Goal: Information Seeking & Learning: Learn about a topic

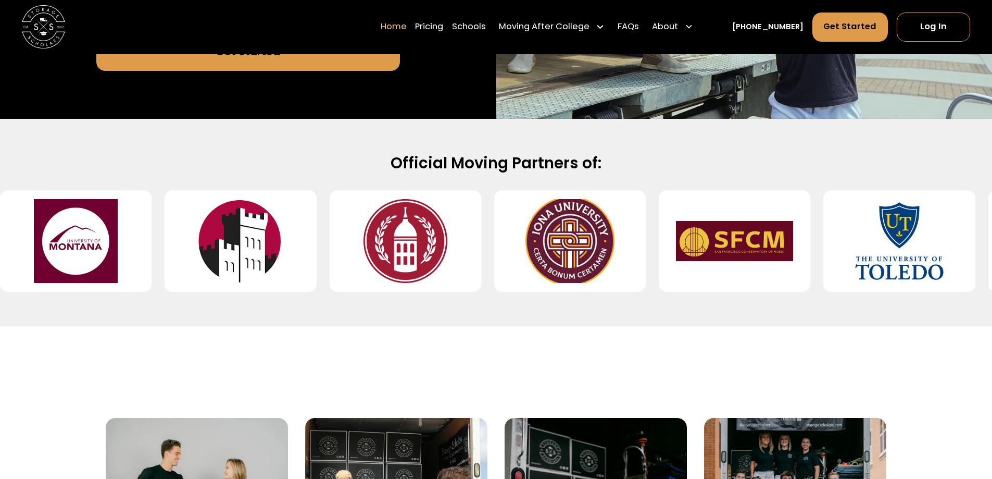
scroll to position [365, 0]
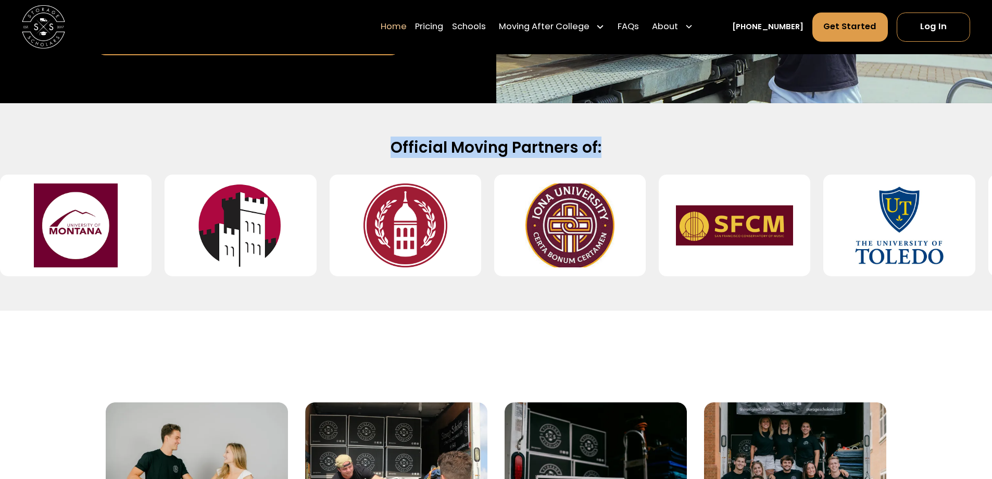
drag, startPoint x: 389, startPoint y: 103, endPoint x: 622, endPoint y: 125, distance: 233.9
click at [622, 125] on div "Official Moving Partners of:" at bounding box center [496, 206] width 992 height 207
click at [622, 138] on h2 "Official Moving Partners of:" at bounding box center [497, 148] width 694 height 20
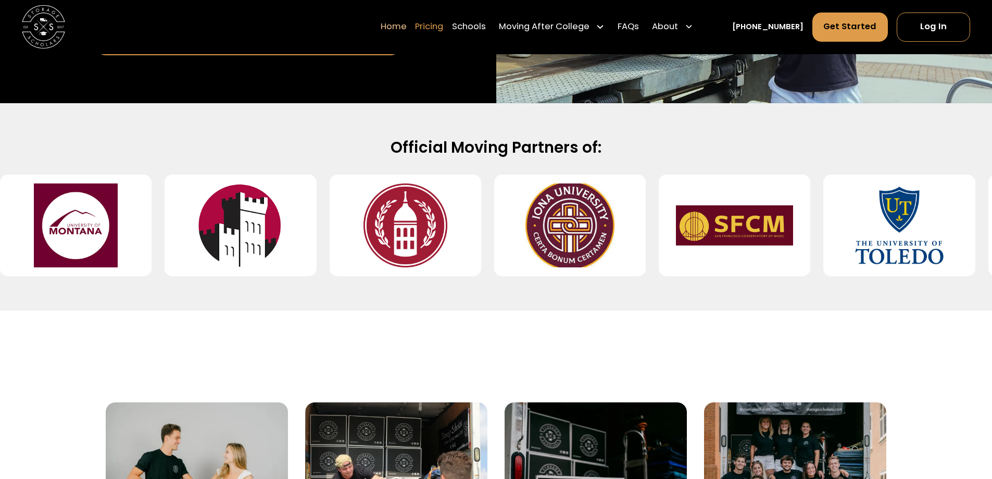
click at [443, 22] on link "Pricing" at bounding box center [429, 27] width 28 height 30
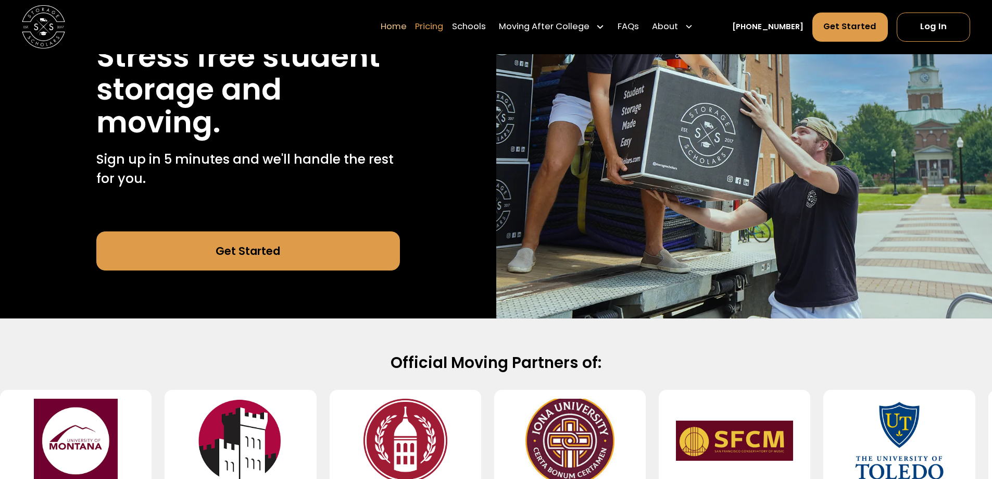
scroll to position [104, 0]
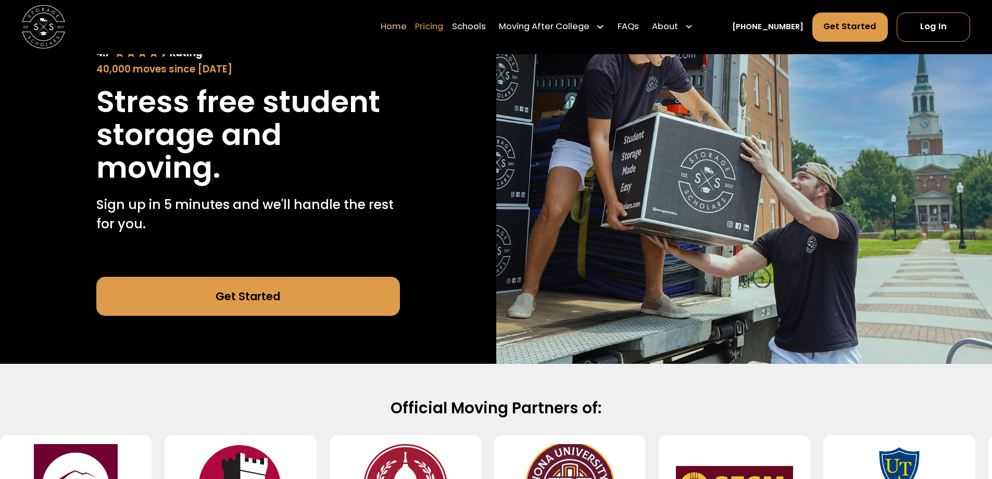
click at [443, 27] on link "Pricing" at bounding box center [429, 27] width 28 height 30
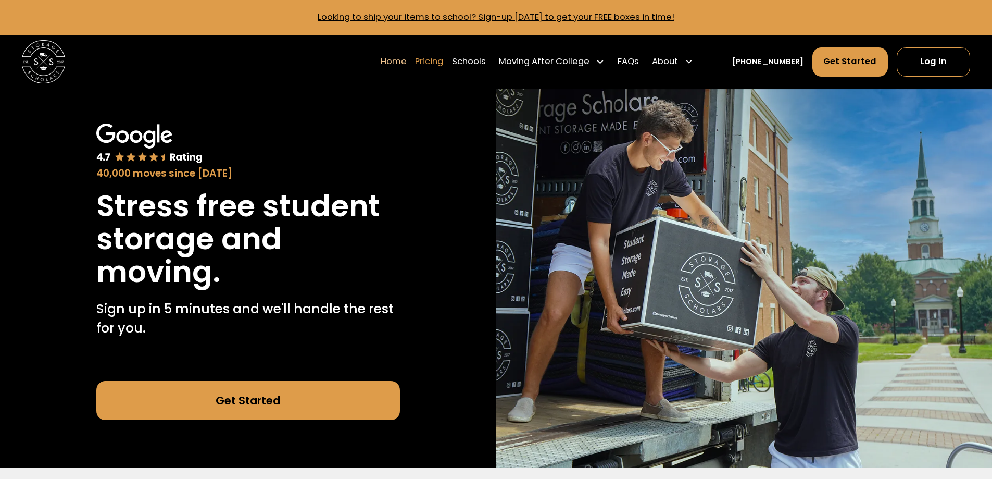
click at [443, 60] on link "Pricing" at bounding box center [429, 61] width 28 height 30
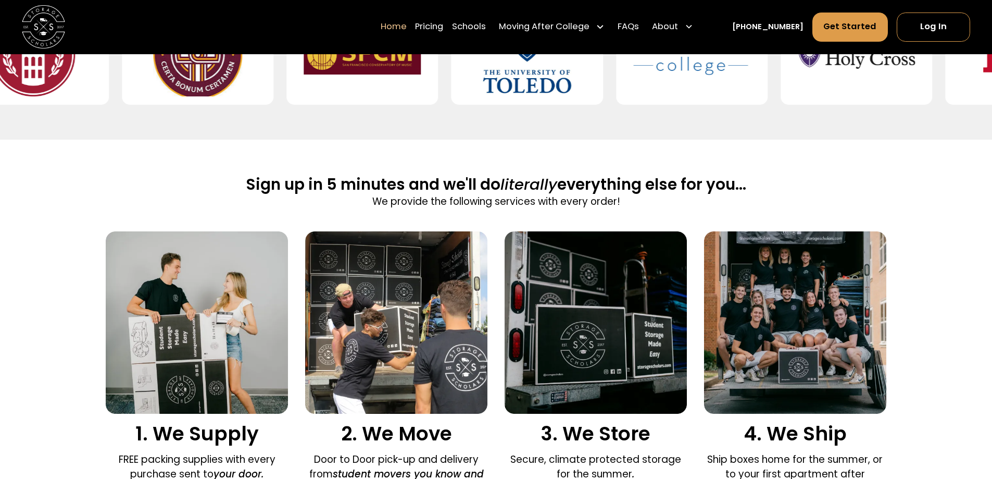
scroll to position [729, 0]
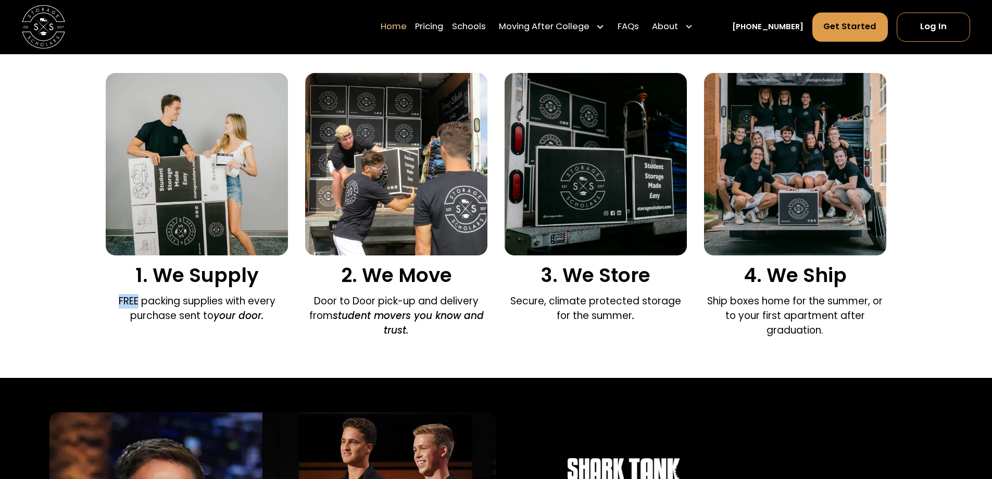
drag, startPoint x: 146, startPoint y: 244, endPoint x: 107, endPoint y: 228, distance: 42.1
click at [107, 228] on div "1. We Supply FREE packing supplies with every purchase sent to your door." at bounding box center [197, 200] width 182 height 255
click at [153, 294] on p "FREE packing supplies with every purchase sent to your door." at bounding box center [197, 308] width 182 height 29
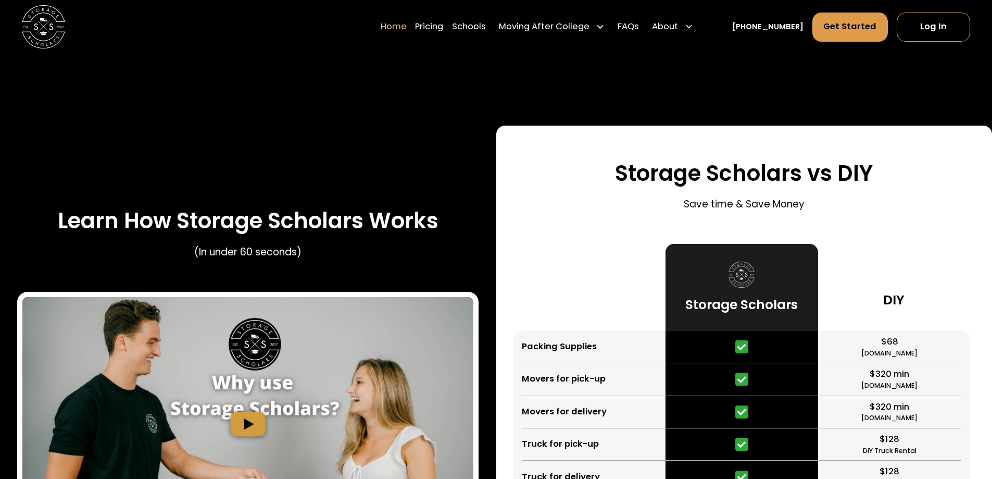
scroll to position [1904, 0]
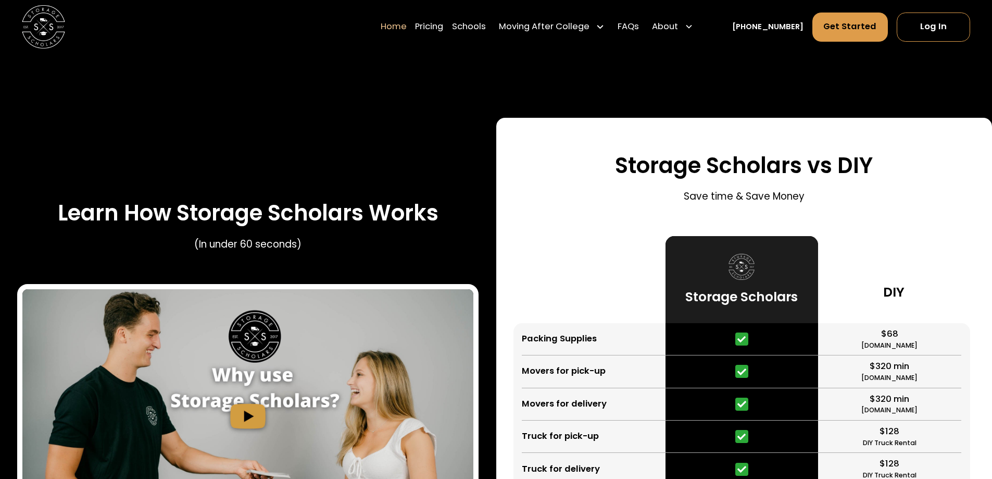
drag, startPoint x: 724, startPoint y: 377, endPoint x: 776, endPoint y: 363, distance: 54.1
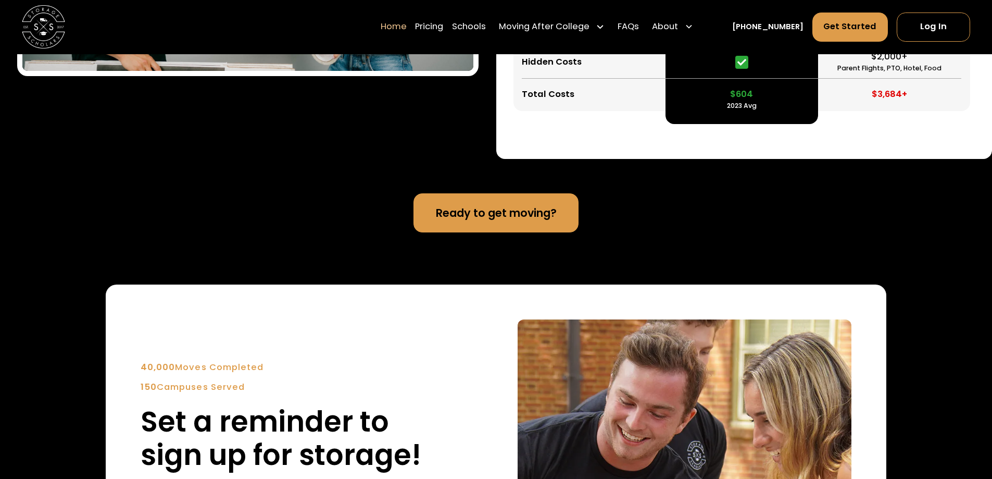
scroll to position [2377, 0]
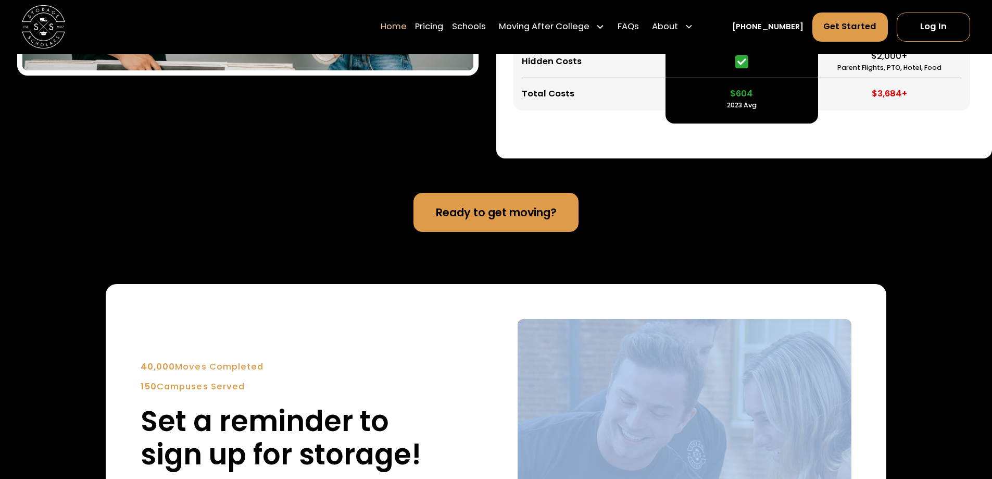
drag, startPoint x: 153, startPoint y: 291, endPoint x: 580, endPoint y: 282, distance: 427.2
click at [571, 284] on div "40,000 Moves Completed 150 Campuses Served Set a reminder to sign up for storag…" at bounding box center [496, 485] width 780 height 403
click at [625, 319] on img at bounding box center [685, 486] width 334 height 334
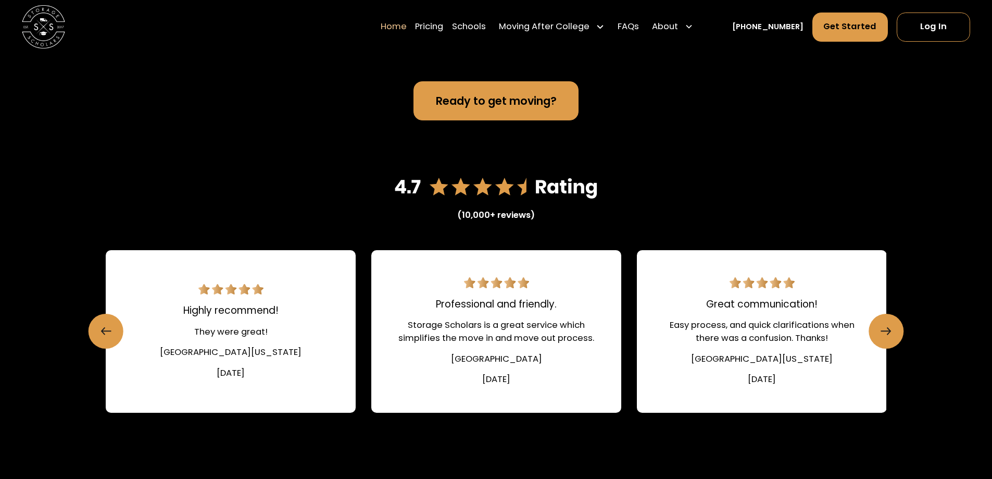
scroll to position [1383, 0]
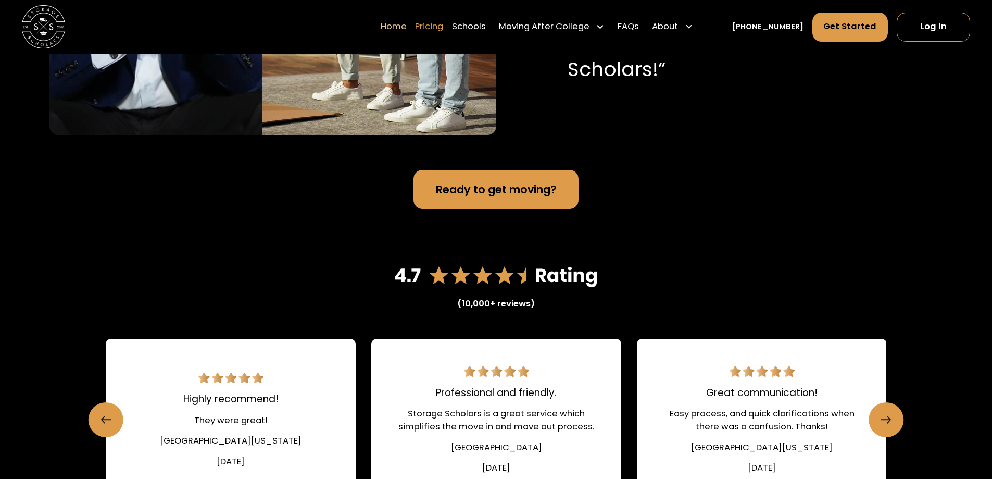
click at [443, 24] on link "Pricing" at bounding box center [429, 27] width 28 height 30
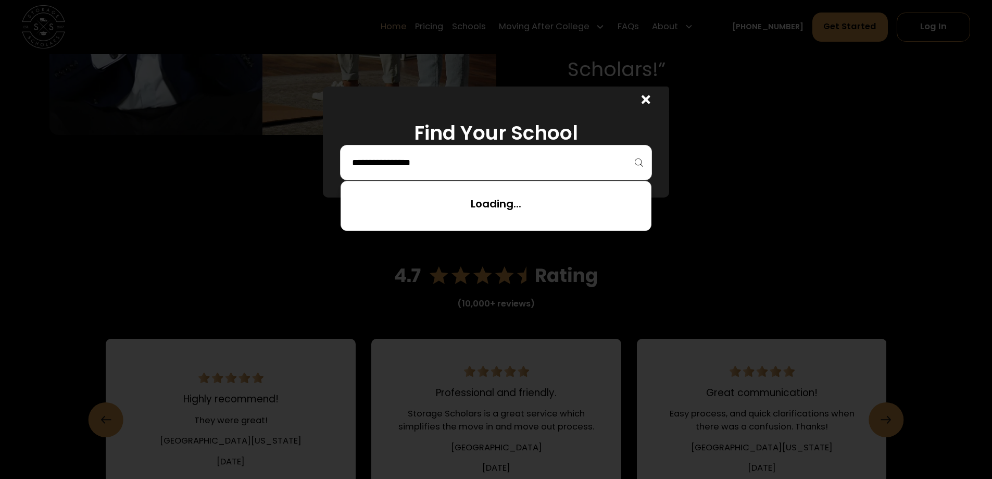
click at [516, 171] on input "search" at bounding box center [496, 163] width 290 height 18
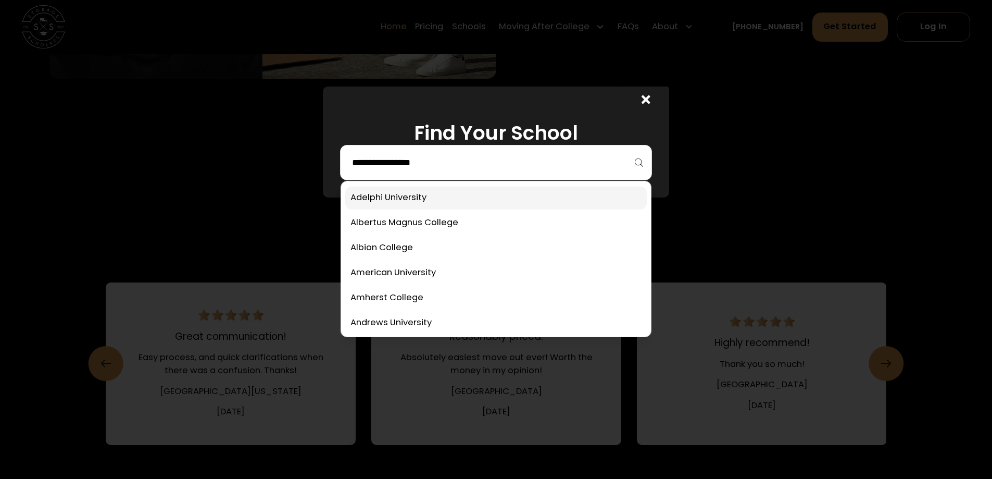
click at [416, 203] on link at bounding box center [496, 197] width 302 height 23
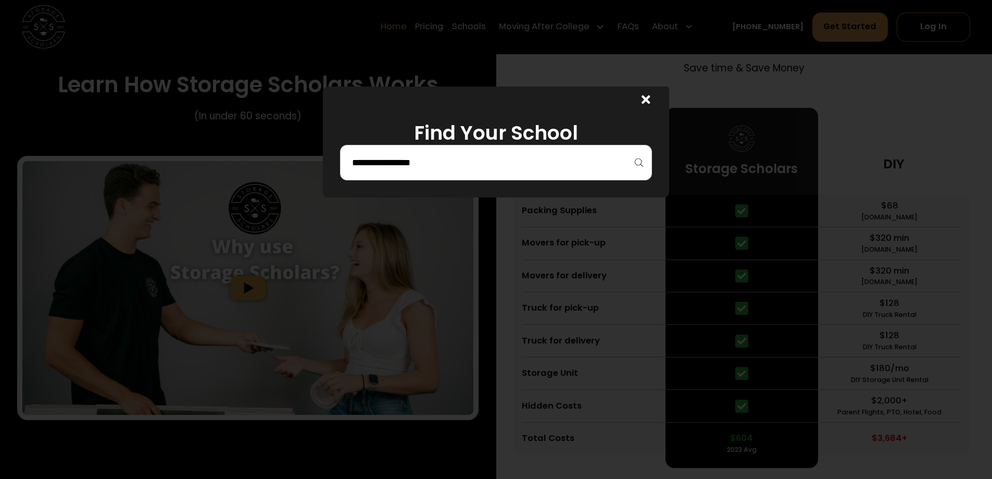
scroll to position [2191, 0]
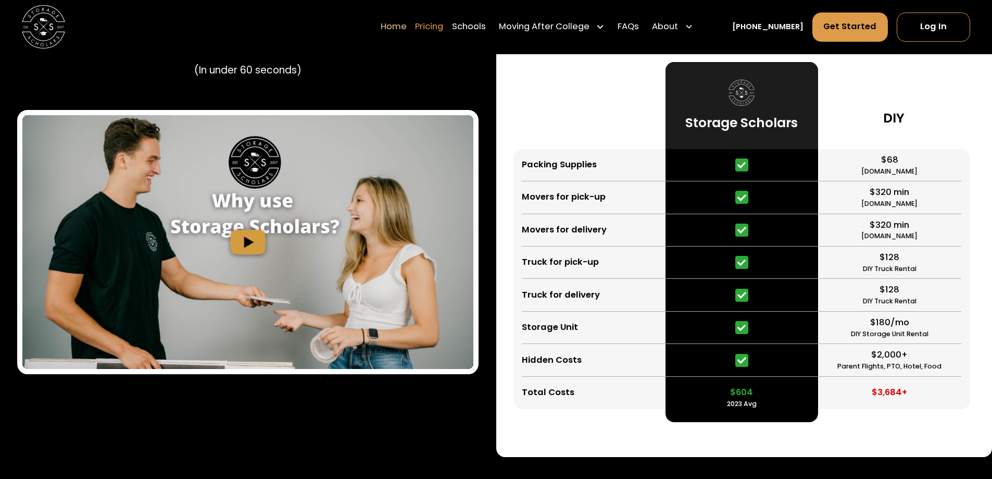
click at [443, 30] on link "Pricing" at bounding box center [429, 27] width 28 height 30
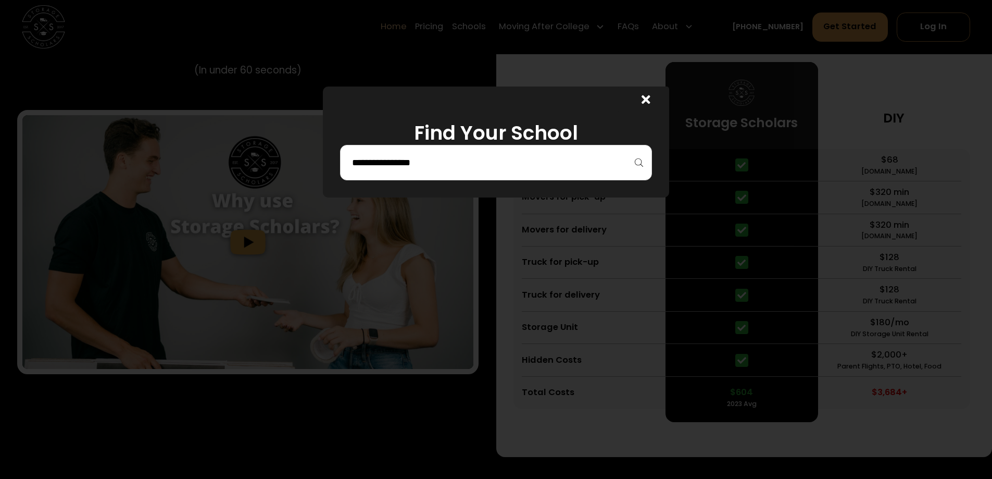
scroll to position [2191, 0]
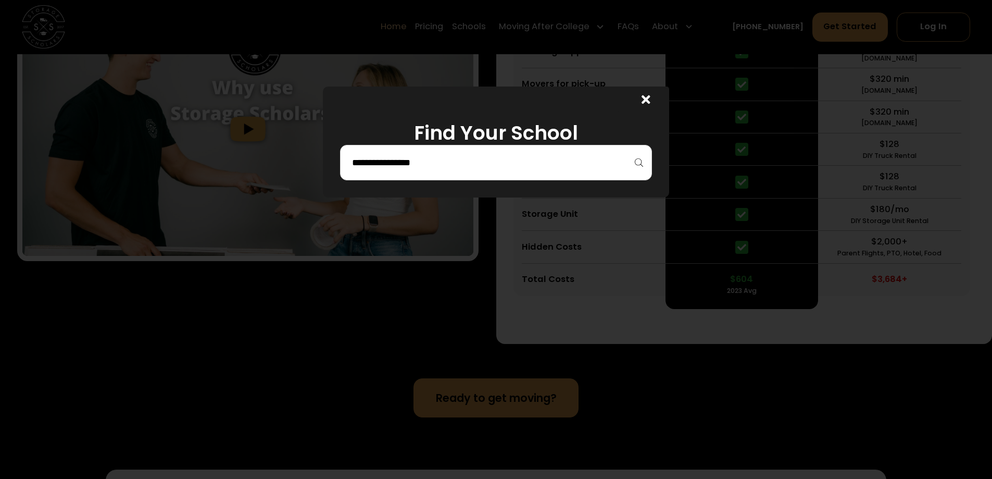
click at [456, 169] on input "search" at bounding box center [496, 163] width 290 height 18
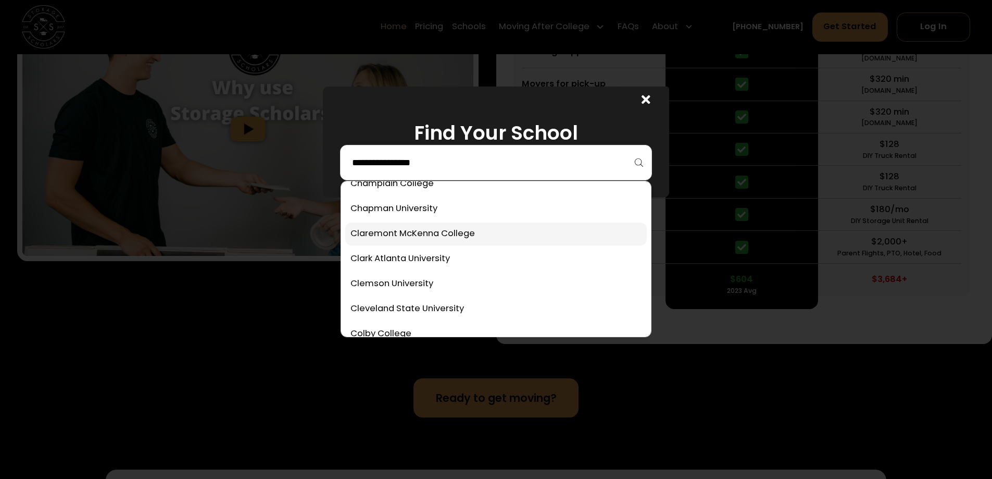
scroll to position [886, 0]
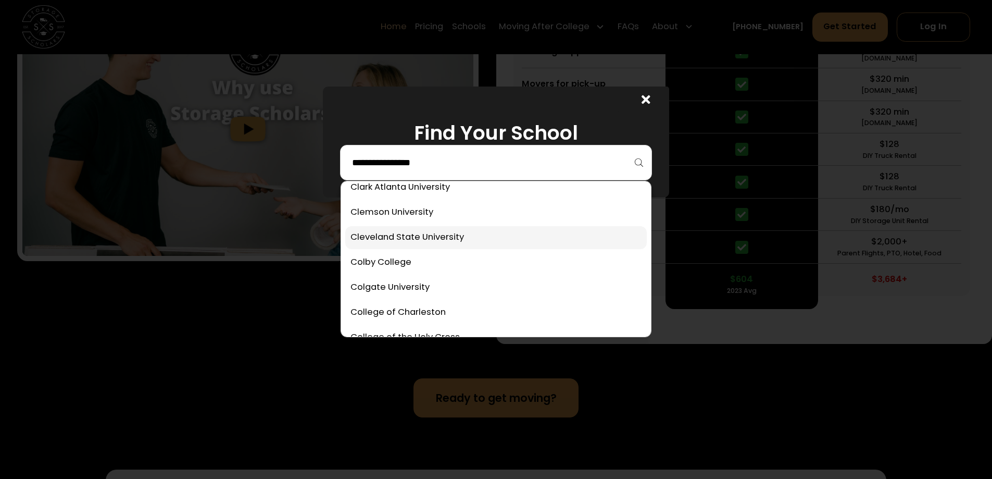
click at [426, 245] on link at bounding box center [496, 237] width 302 height 23
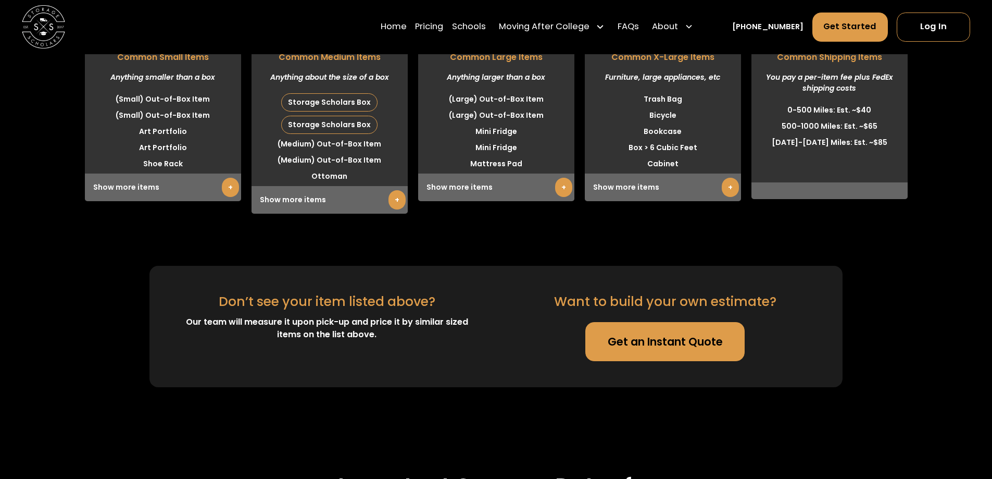
scroll to position [2754, 0]
